Goal: Book appointment/travel/reservation

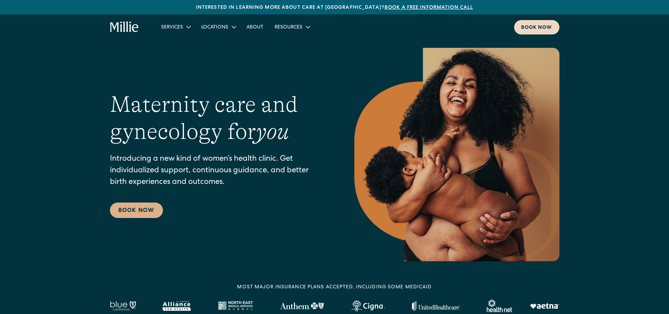
click at [527, 22] on link "Book now" at bounding box center [536, 27] width 45 height 14
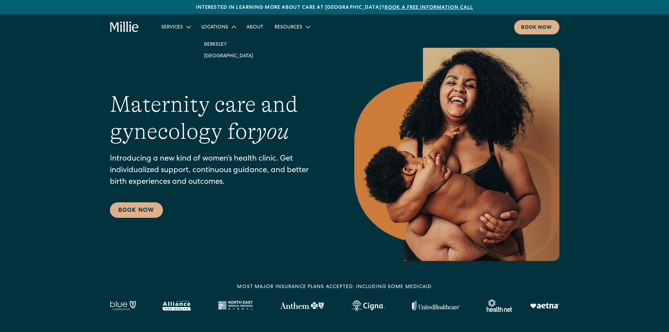
click at [230, 24] on icon at bounding box center [234, 26] width 8 height 8
click at [223, 29] on div "Locations" at bounding box center [214, 27] width 27 height 7
click at [221, 53] on link "[GEOGRAPHIC_DATA]" at bounding box center [228, 56] width 60 height 12
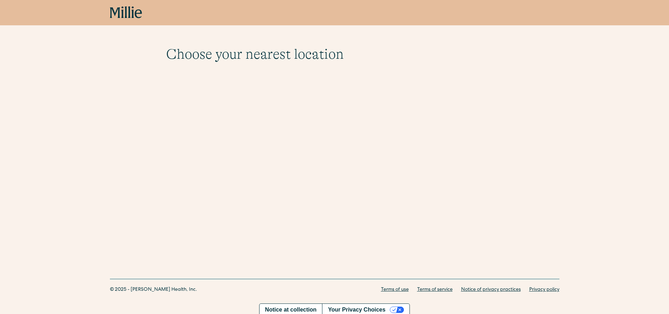
scroll to position [15, 0]
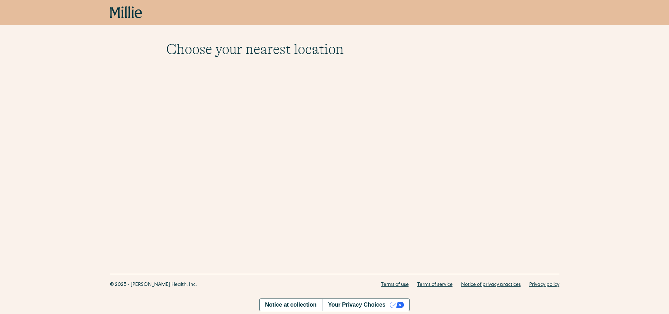
click at [274, 137] on div "Choose your nearest location Shows if there's no parameters Berkeley 2999 Regen…" at bounding box center [334, 118] width 669 height 267
click at [359, 210] on div "Choose your nearest location Shows if there's no parameters Berkeley 2999 Regen…" at bounding box center [334, 118] width 669 height 267
drag, startPoint x: 186, startPoint y: 65, endPoint x: 191, endPoint y: 46, distance: 20.2
click at [188, 61] on div "Choose your nearest location Shows if there's no parameters Berkeley 2999 Regen…" at bounding box center [334, 58] width 337 height 34
drag, startPoint x: 336, startPoint y: 69, endPoint x: 377, endPoint y: 238, distance: 174.1
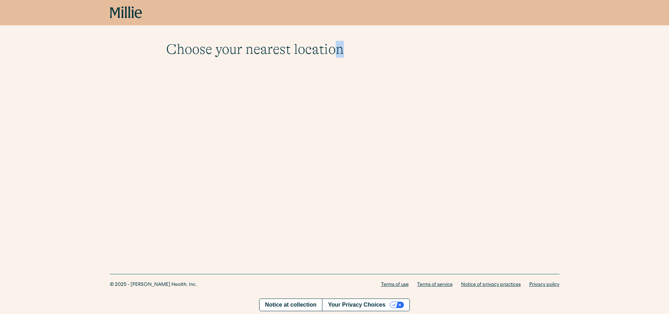
click at [377, 240] on div "Choose your nearest location Shows if there's no parameters Berkeley 2999 Regen…" at bounding box center [334, 118] width 669 height 267
click at [258, 222] on div "Choose your nearest location Shows if there's no parameters Berkeley 2999 Regen…" at bounding box center [334, 118] width 669 height 267
click at [297, 306] on link "Notice at collection" at bounding box center [290, 304] width 63 height 12
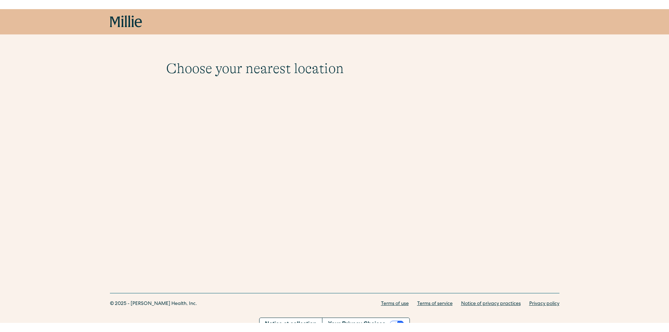
scroll to position [0, 0]
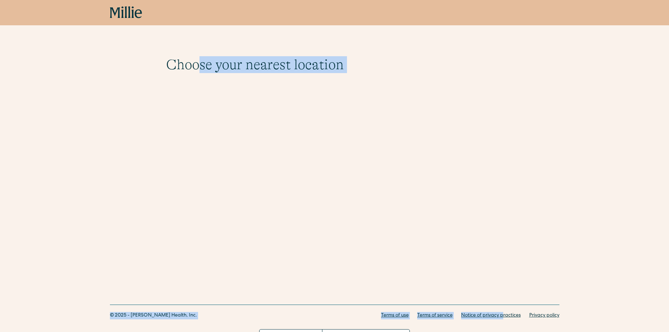
drag, startPoint x: 200, startPoint y: 140, endPoint x: 502, endPoint y: 318, distance: 350.4
click at [502, 313] on div "Book now Choose your nearest location Shows if there's no parameters Berkeley 2…" at bounding box center [334, 163] width 669 height 326
click at [483, 245] on div "Choose your nearest location Shows if there's no parameters Berkeley 2999 Regen…" at bounding box center [334, 141] width 669 height 282
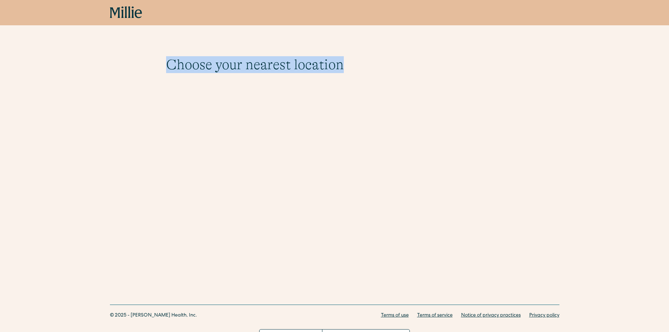
drag, startPoint x: 477, startPoint y: 243, endPoint x: 102, endPoint y: 81, distance: 408.9
click at [102, 81] on div "Choose your nearest location Shows if there's no parameters Berkeley 2999 Regen…" at bounding box center [334, 141] width 669 height 282
click at [102, 81] on div "Choose your nearest location Shows if there's no parameters Berkeley 2999 Regen…" at bounding box center [334, 73] width 669 height 34
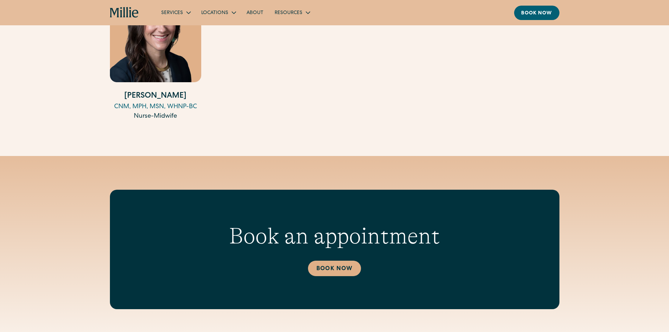
scroll to position [983, 0]
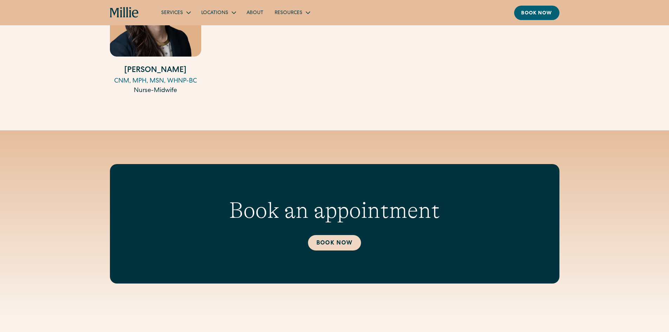
click at [346, 235] on link "Book Now" at bounding box center [334, 242] width 53 height 15
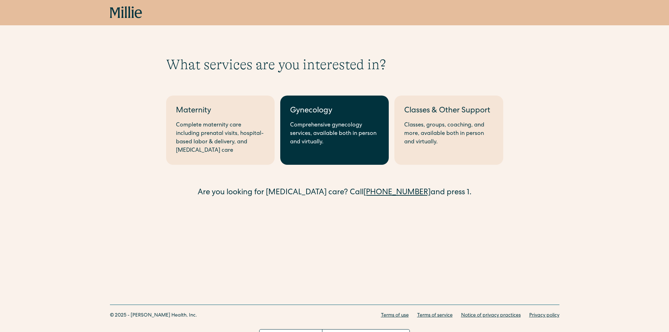
click at [342, 138] on div "Comprehensive gynecology services, available both in person and virtually." at bounding box center [334, 133] width 89 height 25
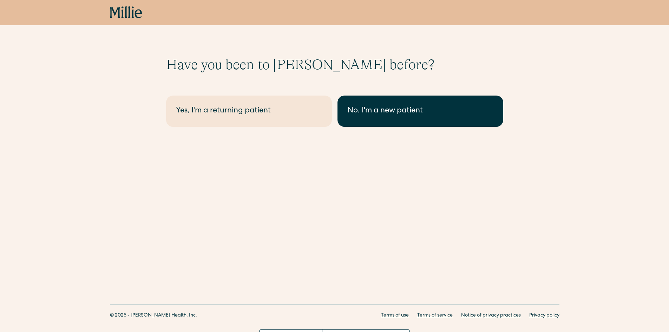
click at [411, 116] on div "No, I'm a new patient" at bounding box center [420, 111] width 146 height 12
click at [410, 118] on link "No, I'm a new patient" at bounding box center [420, 111] width 166 height 31
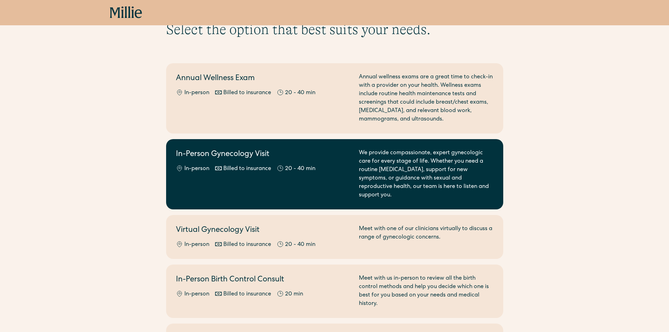
scroll to position [70, 0]
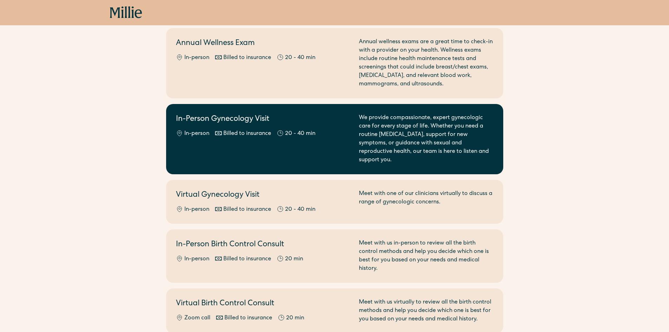
click at [244, 143] on div "In-Person Gynecology Visit In-person Billed to insurance 20 - 40 min" at bounding box center [263, 139] width 175 height 51
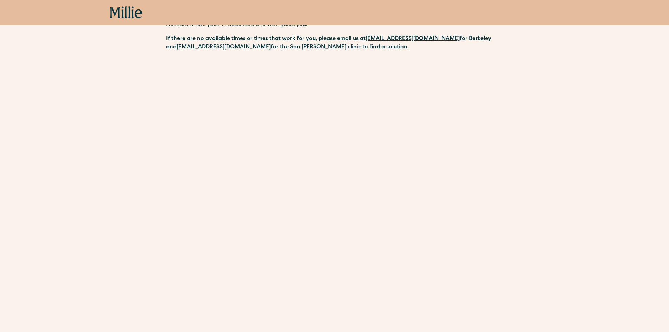
scroll to position [316, 0]
